Goal: Find specific page/section: Find specific page/section

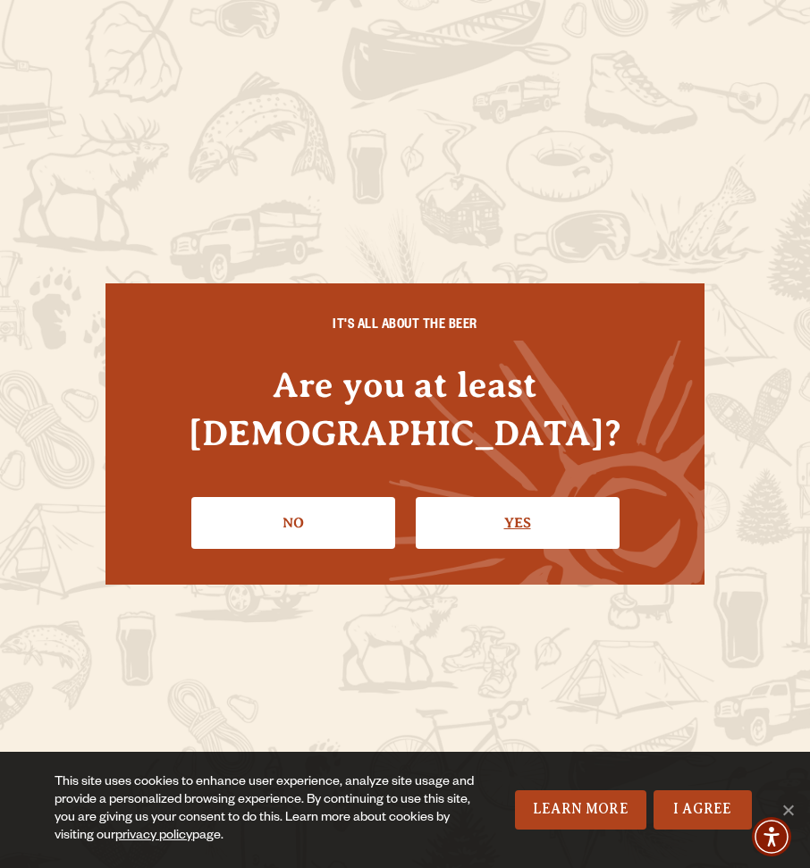
click at [540, 497] on link "Yes" at bounding box center [518, 523] width 204 height 52
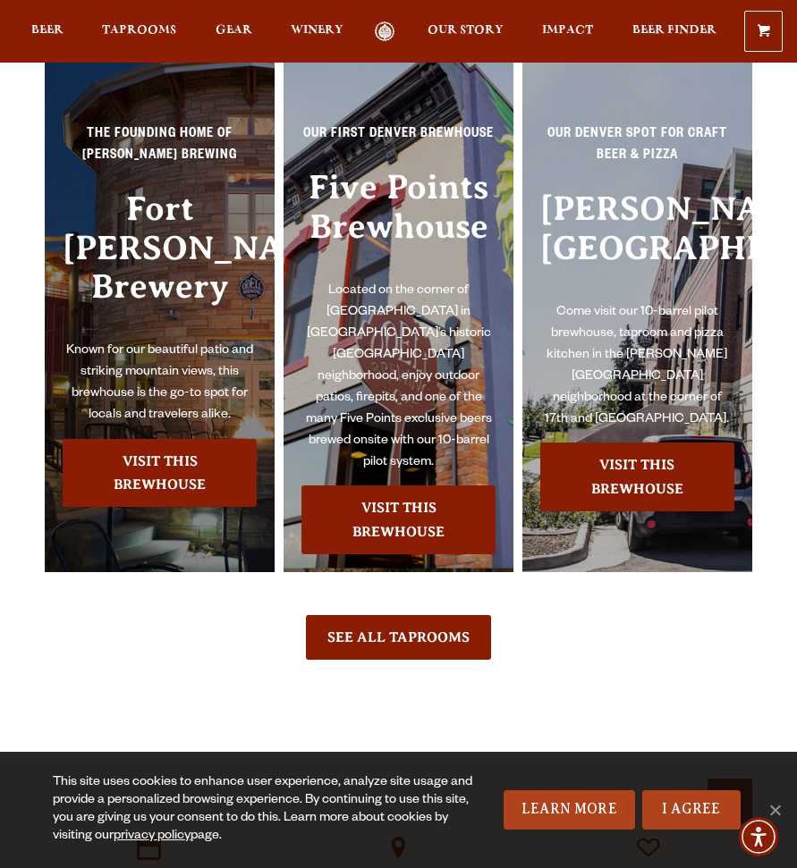
scroll to position [3863, 0]
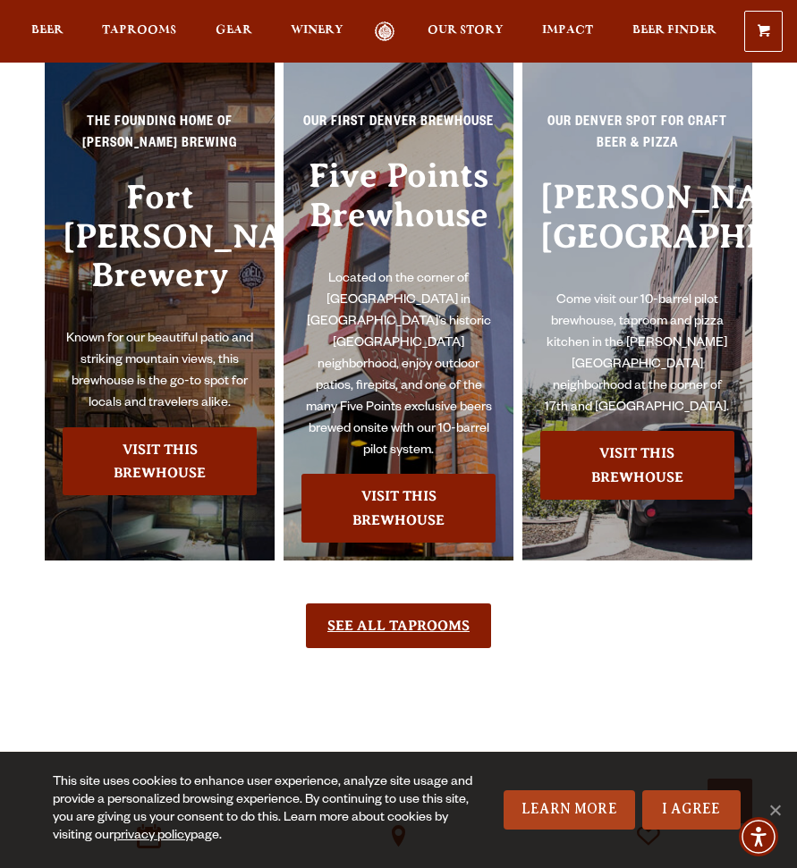
click at [411, 604] on link "See All Taprooms" at bounding box center [398, 626] width 185 height 45
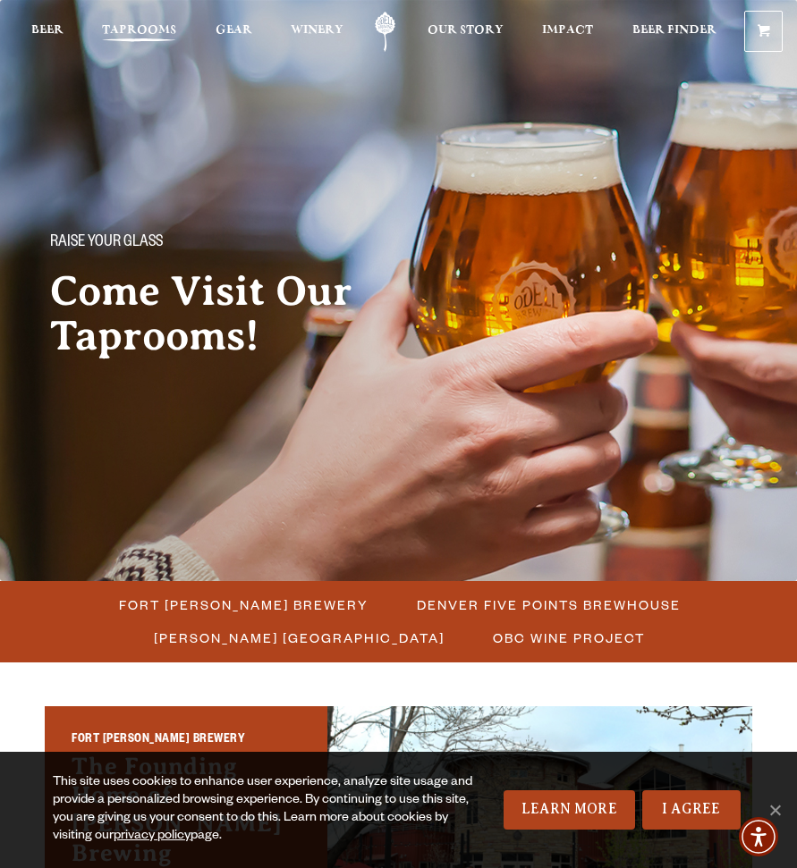
click at [139, 27] on span "Taprooms" at bounding box center [139, 30] width 74 height 14
click at [149, 25] on span "Taprooms" at bounding box center [139, 30] width 74 height 14
click at [160, 38] on span "Taprooms" at bounding box center [139, 30] width 74 height 14
click at [308, 605] on span "Fort Collins Brewery" at bounding box center [244, 605] width 250 height 26
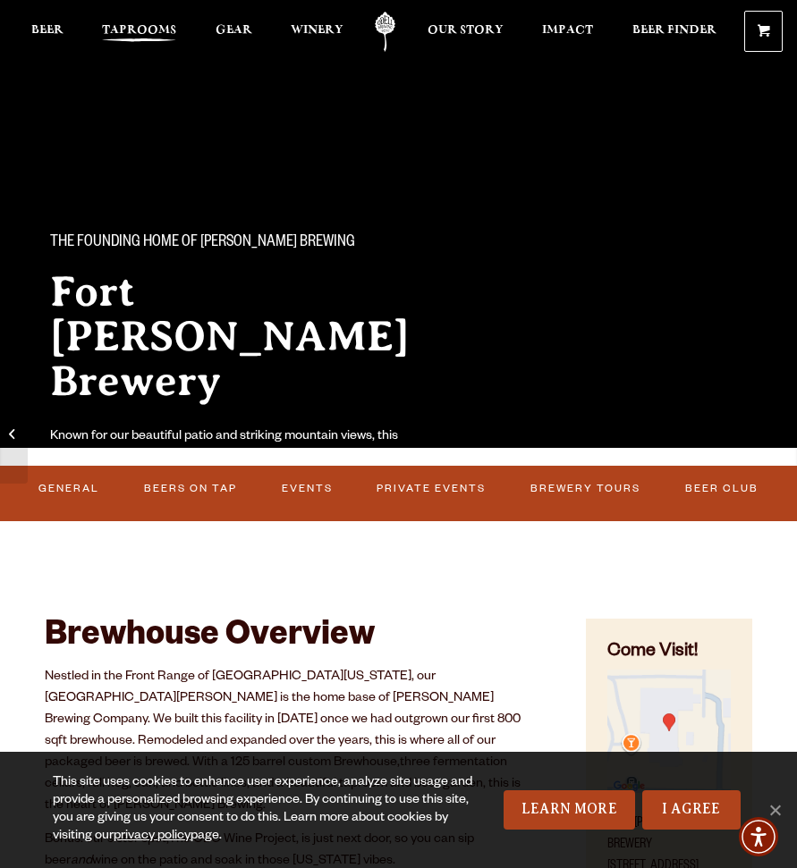
click at [141, 31] on span "Taprooms" at bounding box center [139, 30] width 74 height 14
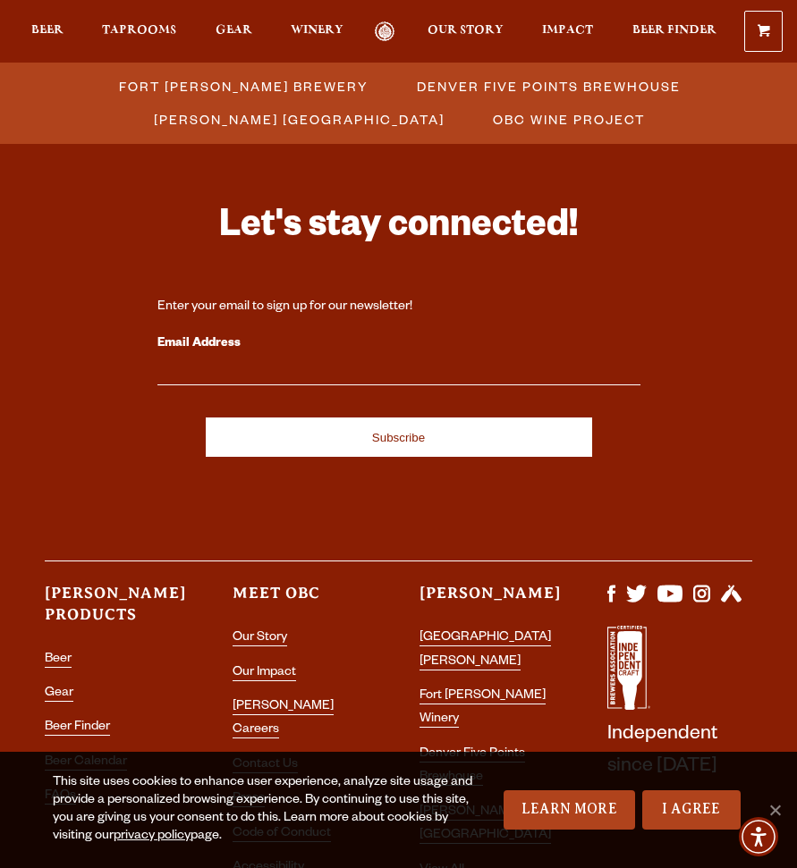
scroll to position [1931, 0]
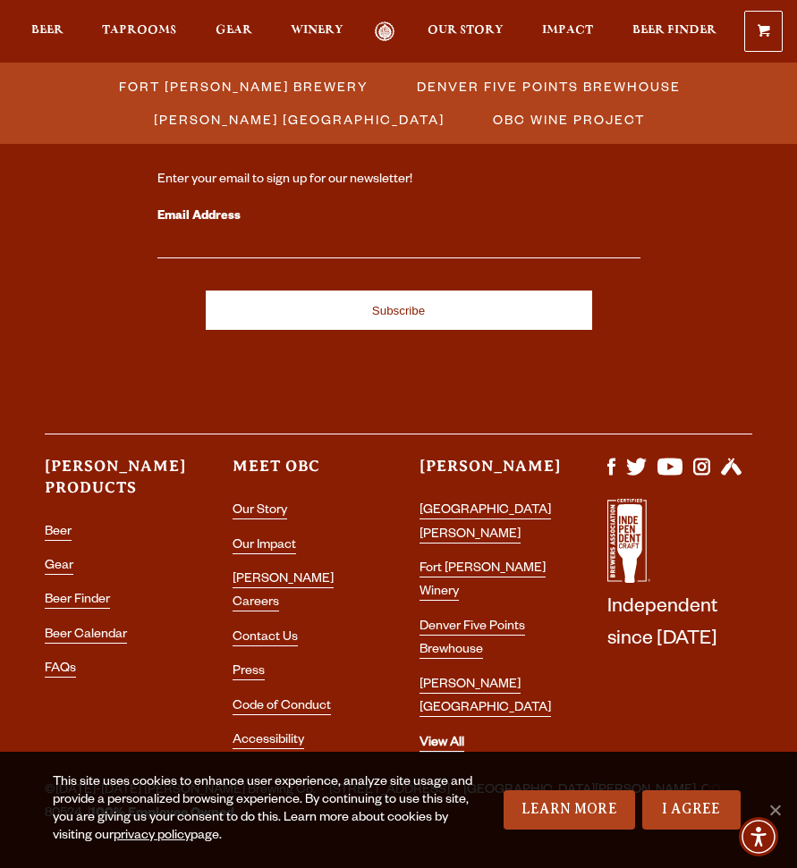
click at [453, 737] on link "View All" at bounding box center [441, 745] width 45 height 16
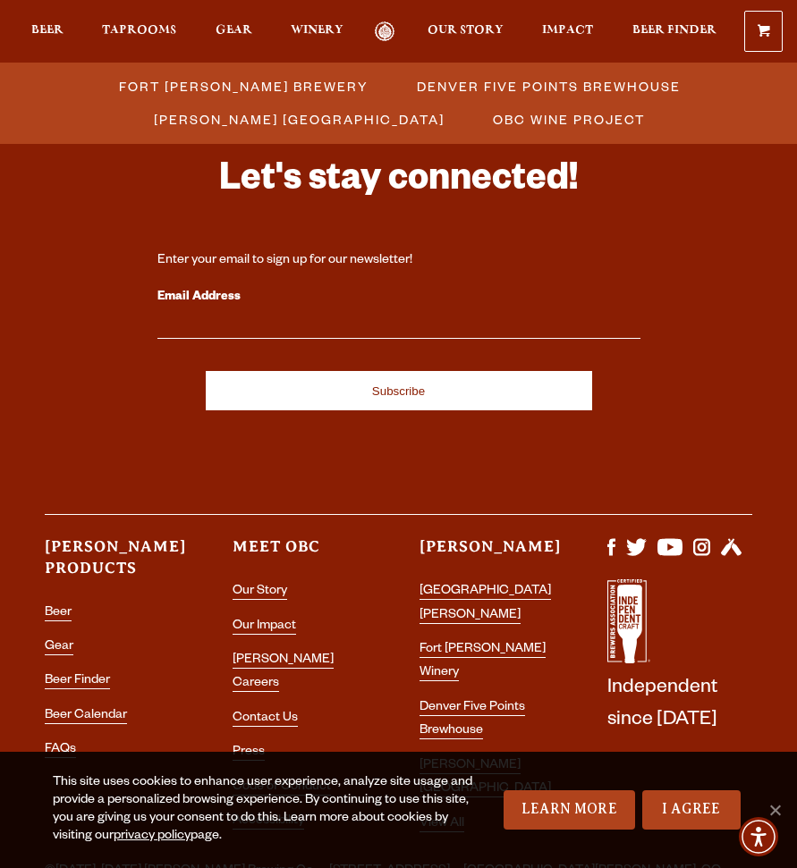
scroll to position [1931, 0]
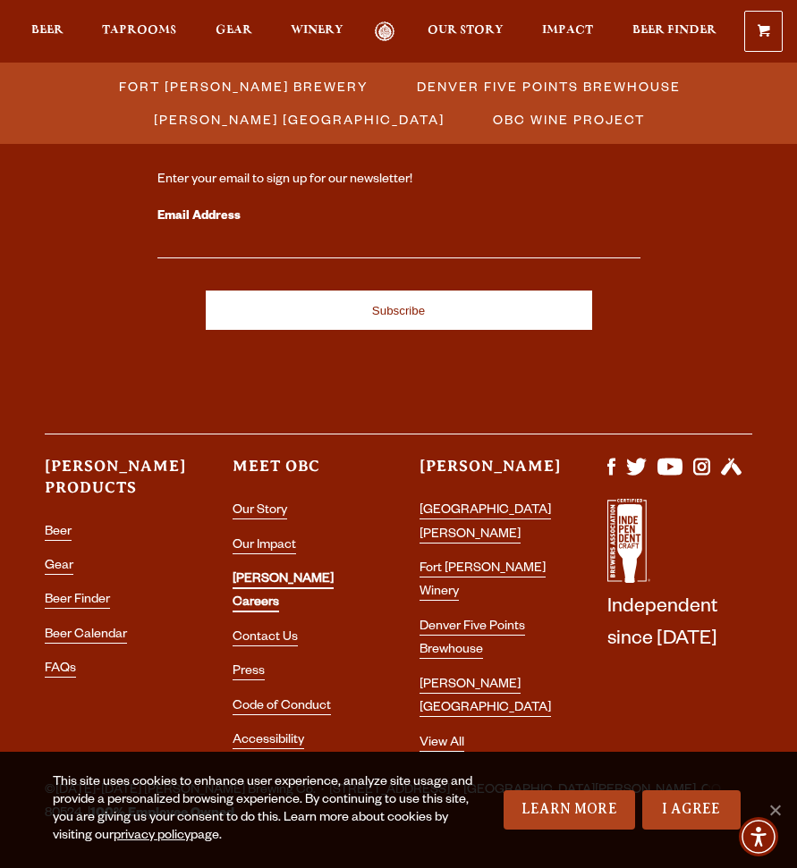
click at [264, 575] on link "[PERSON_NAME] Careers" at bounding box center [283, 592] width 101 height 39
